Goal: Transaction & Acquisition: Subscribe to service/newsletter

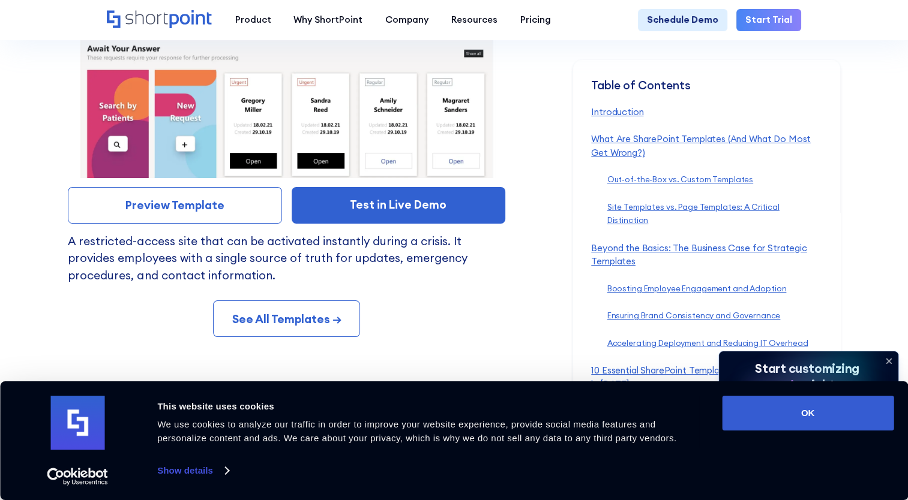
scroll to position [9248, 0]
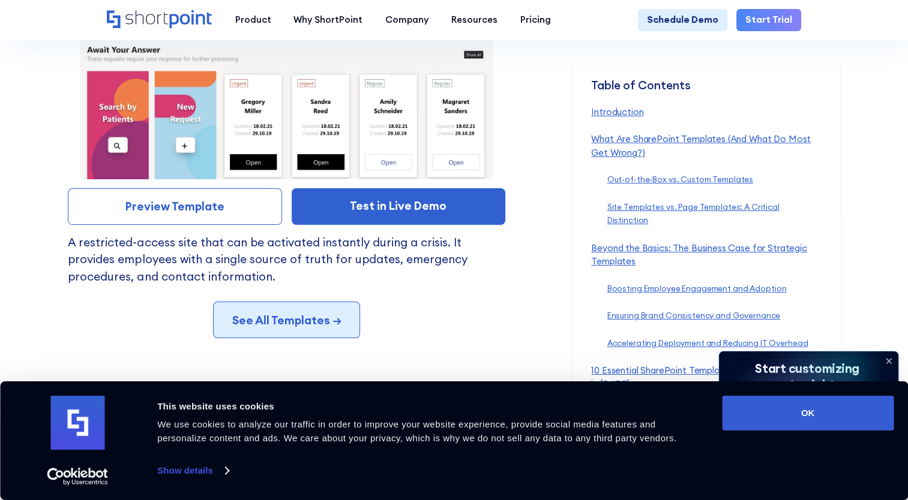
click at [273, 324] on link "See All Templates →" at bounding box center [286, 320] width 147 height 37
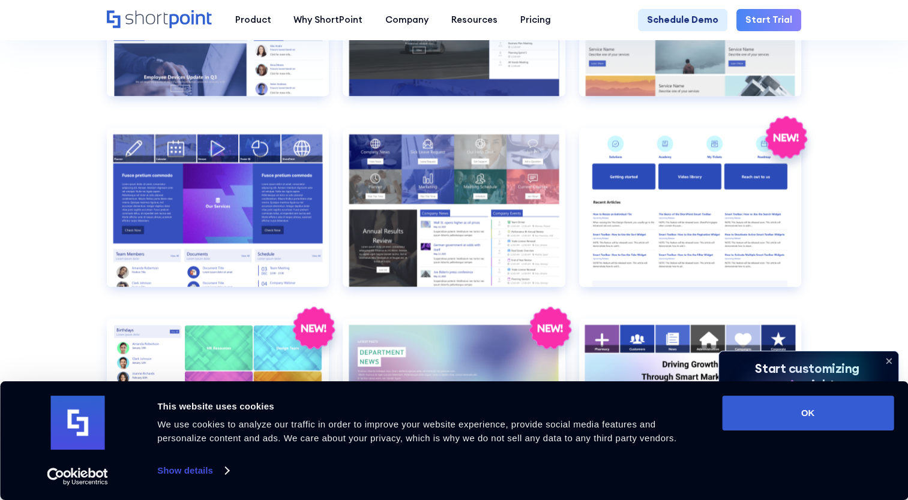
scroll to position [2295, 0]
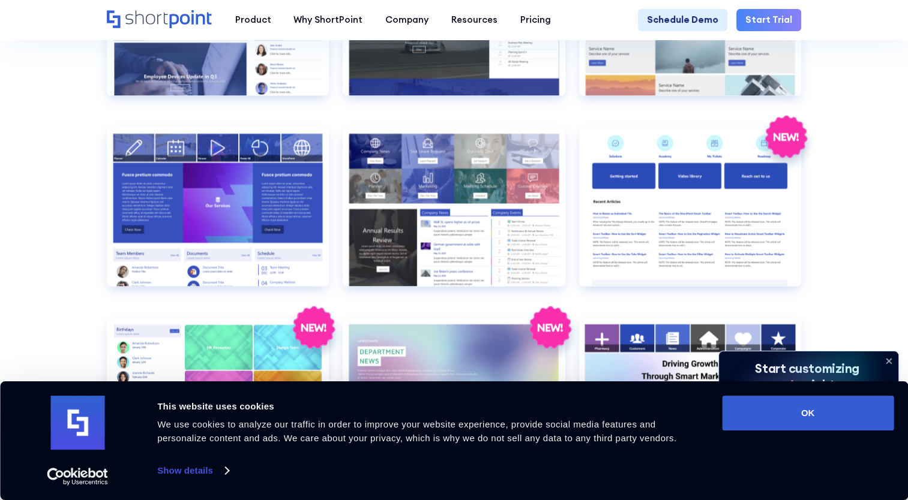
click at [534, 33] on div "Product works with SharePoint Microsoft Teams SAP Explore Templates Elements In…" at bounding box center [454, 19] width 908 height 41
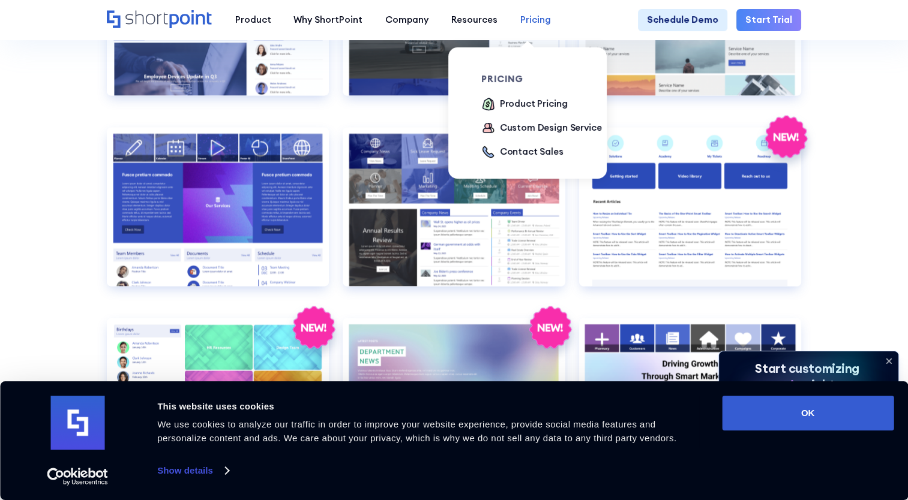
click at [534, 22] on div "Pricing" at bounding box center [535, 20] width 31 height 14
click at [527, 104] on div "Product Pricing" at bounding box center [534, 104] width 68 height 14
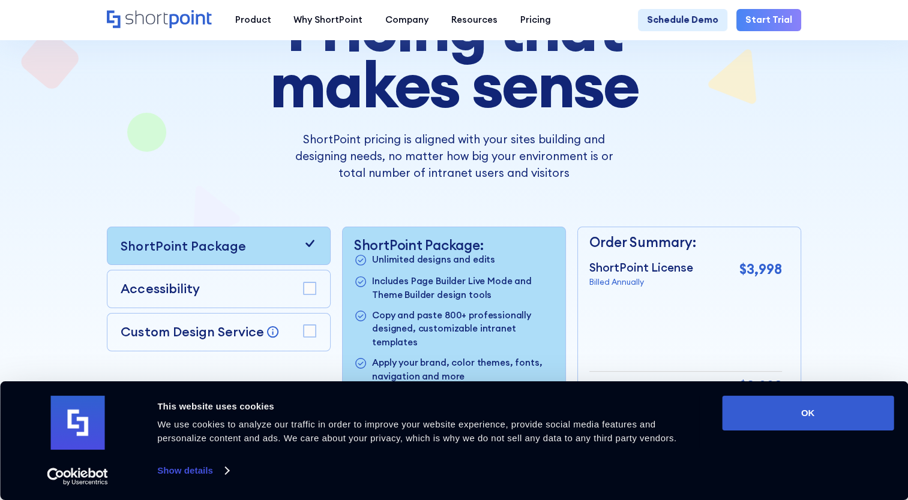
scroll to position [132, 0]
